Goal: Task Accomplishment & Management: Complete application form

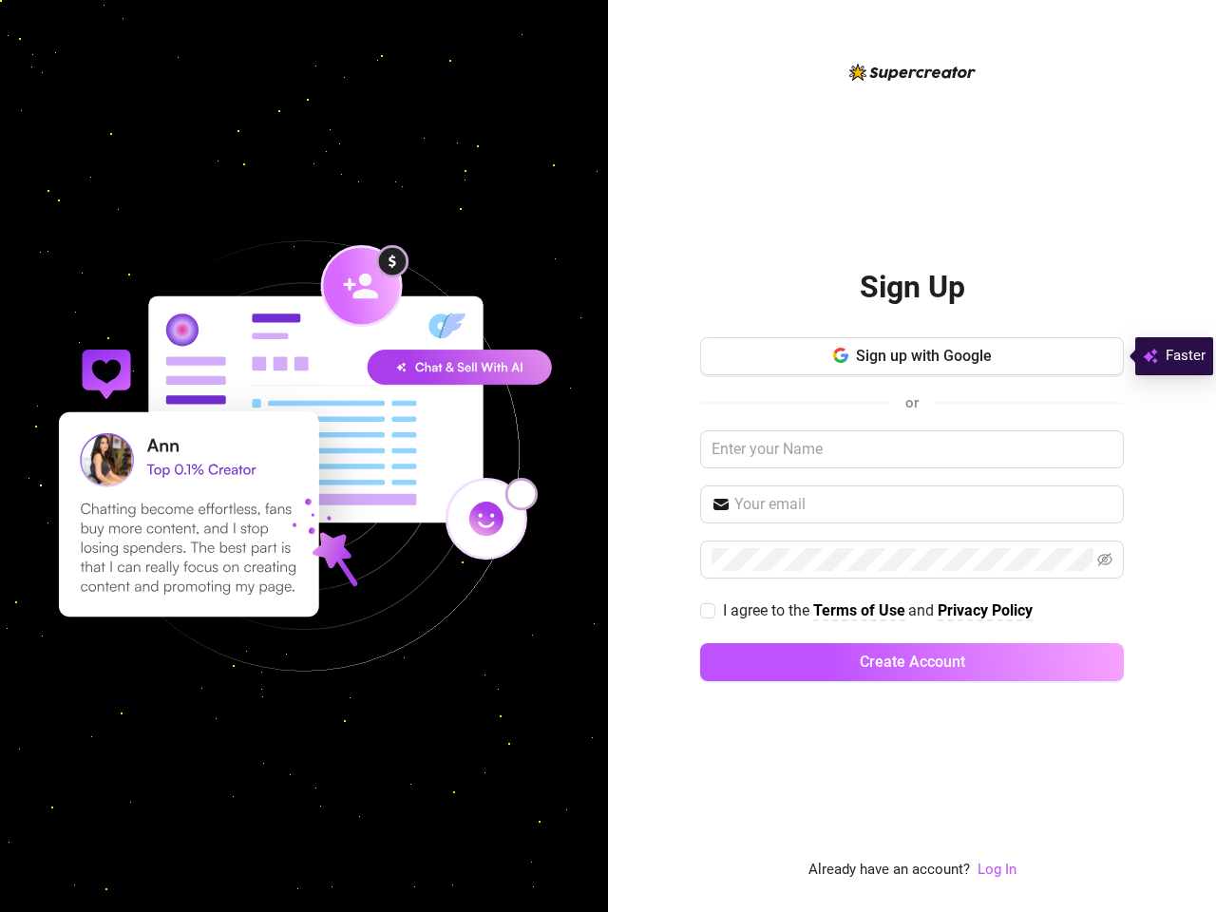
click at [608, 456] on div "Sign Up Sign up with Google or I agree to the Terms of Use and Privacy Policy C…" at bounding box center [912, 456] width 608 height 912
click at [912, 356] on span "Sign up with Google" at bounding box center [924, 356] width 136 height 18
click at [841, 355] on icon "button" at bounding box center [845, 358] width 8 height 8
click at [912, 504] on input "text" at bounding box center [923, 504] width 378 height 23
click at [1105, 560] on icon "eye-invisible" at bounding box center [1104, 559] width 15 height 13
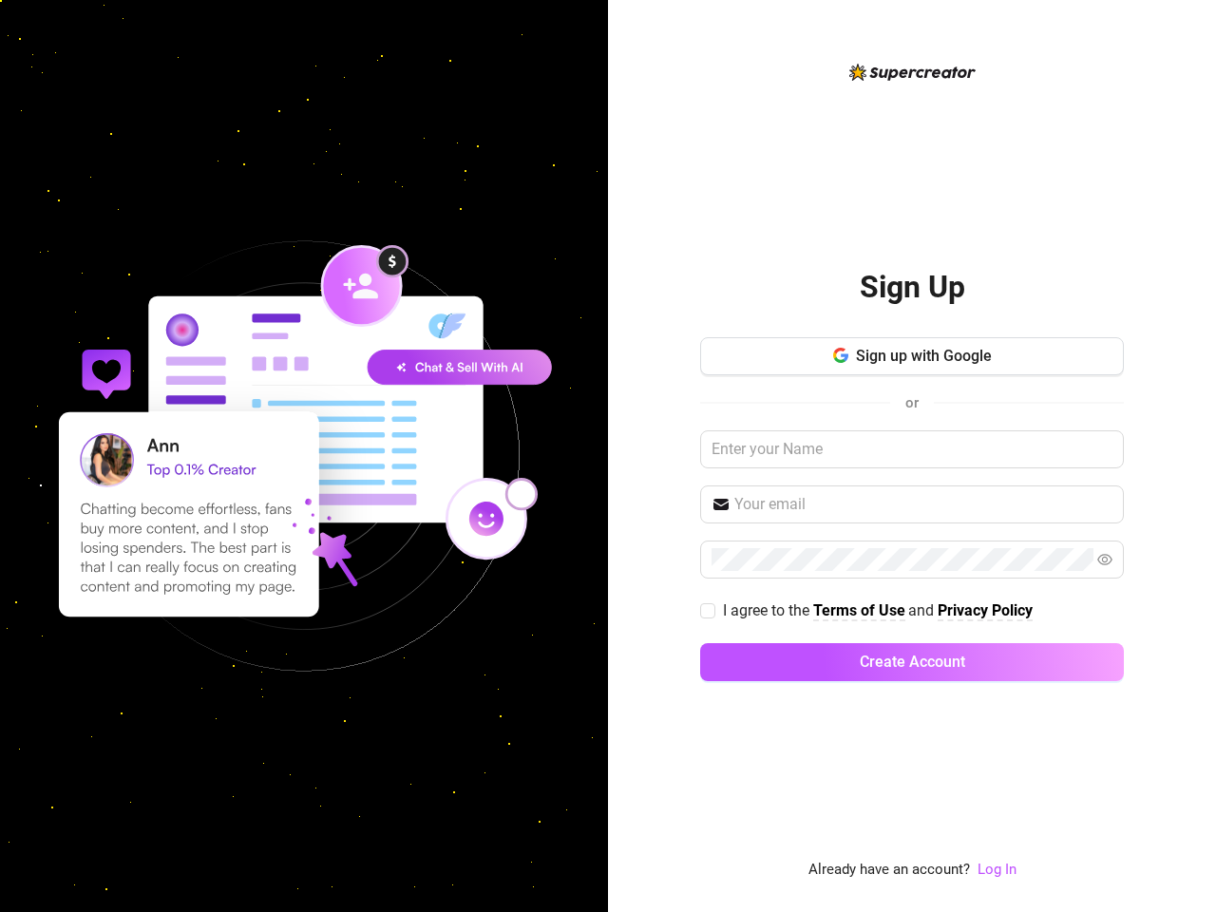
click at [912, 662] on span "Create Account" at bounding box center [912, 662] width 105 height 18
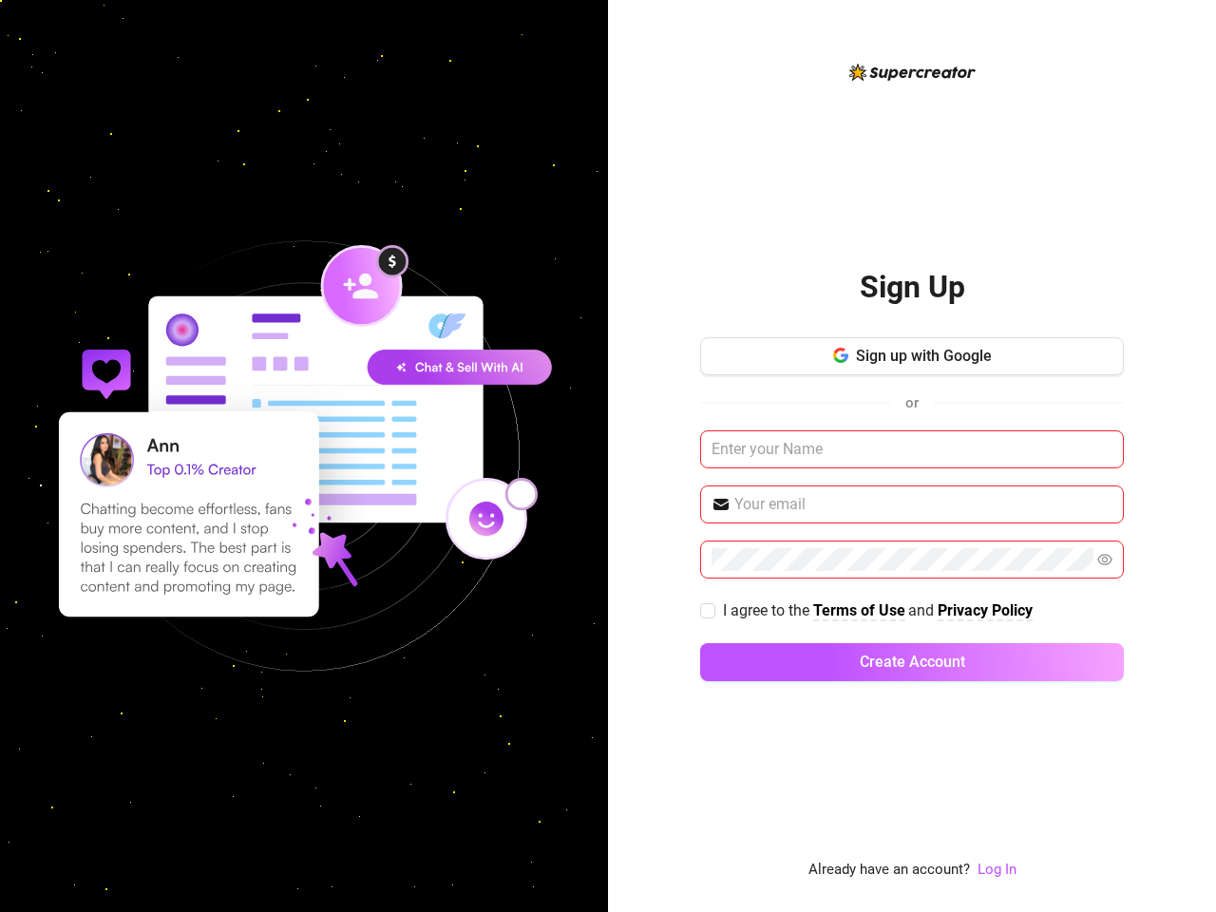
click at [996, 869] on link "Log In" at bounding box center [996, 869] width 39 height 17
